Goal: Find specific page/section: Find specific page/section

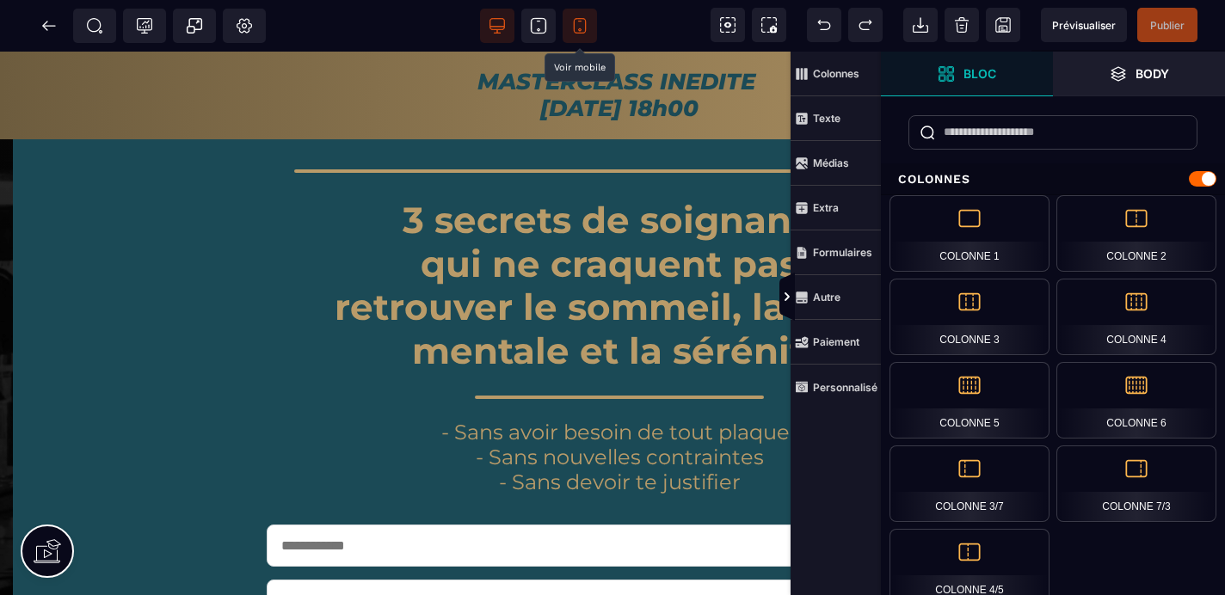
click at [582, 24] on icon at bounding box center [579, 25] width 17 height 17
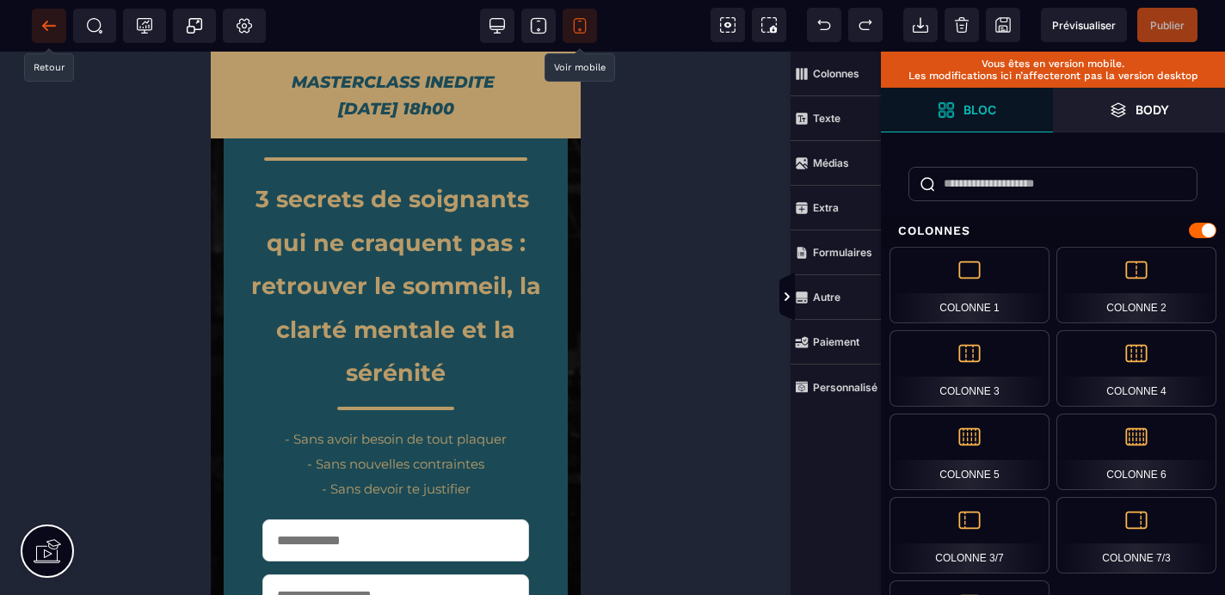
click at [48, 24] on icon at bounding box center [48, 25] width 17 height 17
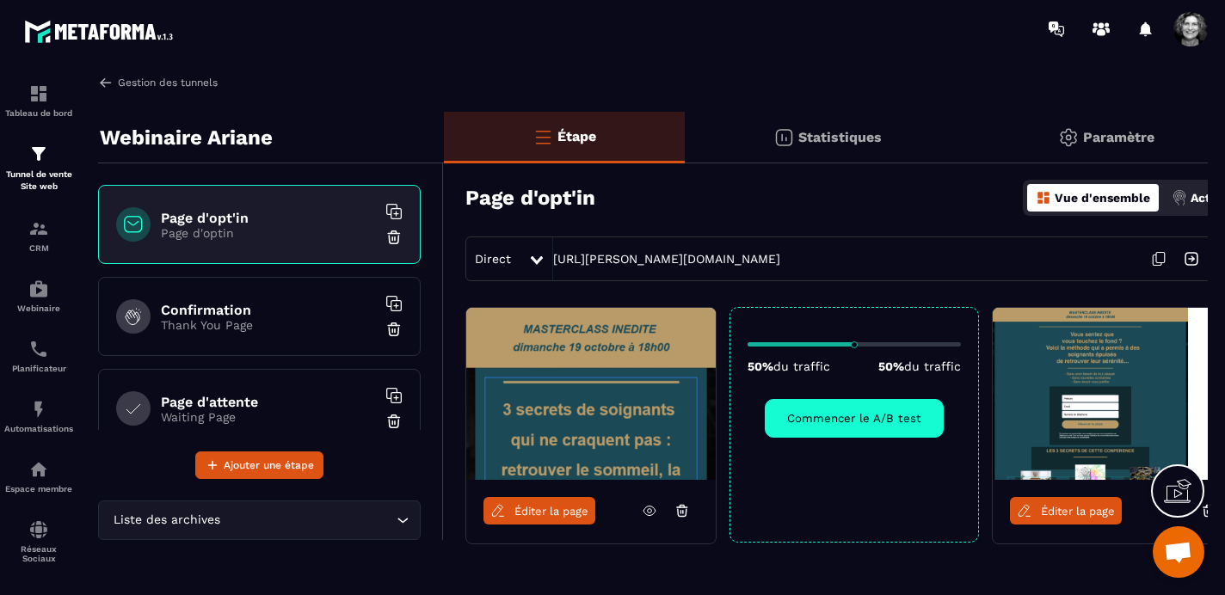
click at [107, 82] on img at bounding box center [105, 82] width 15 height 15
